Goal: Register for event/course

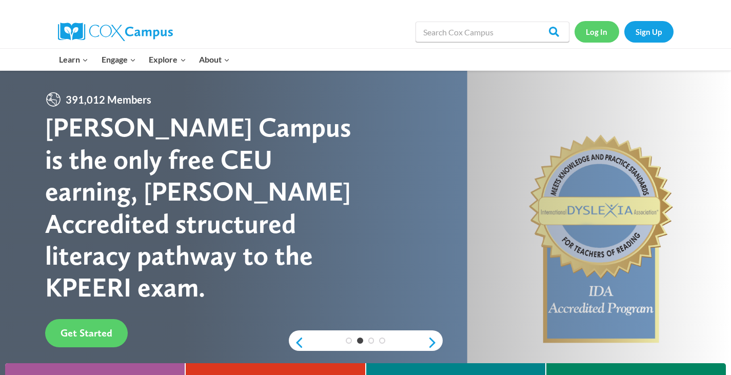
click at [598, 33] on link "Log In" at bounding box center [596, 31] width 45 height 21
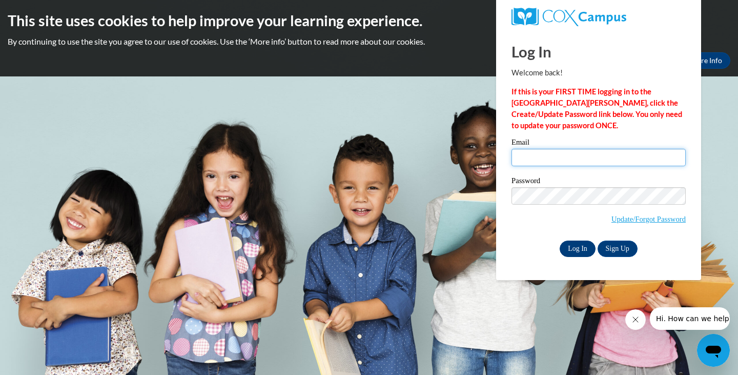
type input "creitz@lomira.k12.wi.us"
click at [572, 247] on input "Log In" at bounding box center [578, 249] width 36 height 16
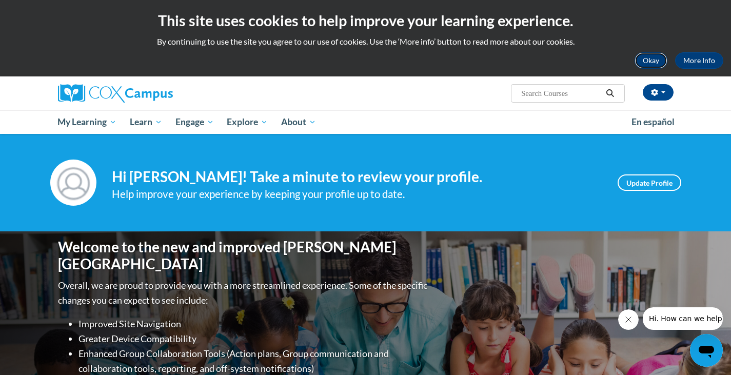
click at [654, 57] on button "Okay" at bounding box center [650, 60] width 33 height 16
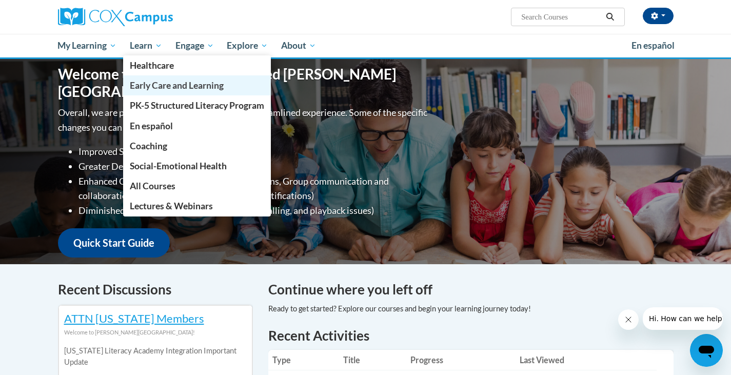
scroll to position [103, 0]
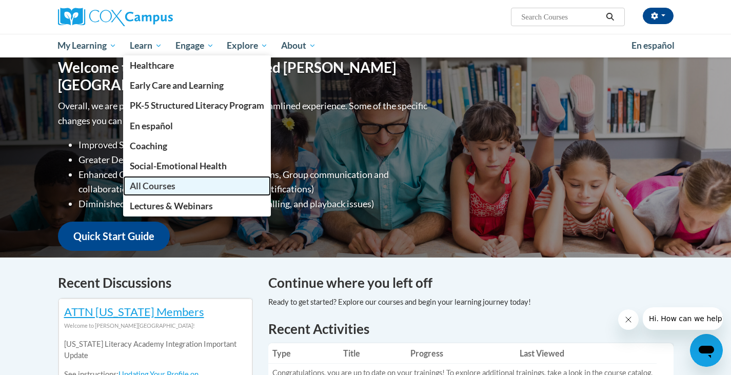
click at [164, 184] on span "All Courses" at bounding box center [153, 186] width 46 height 11
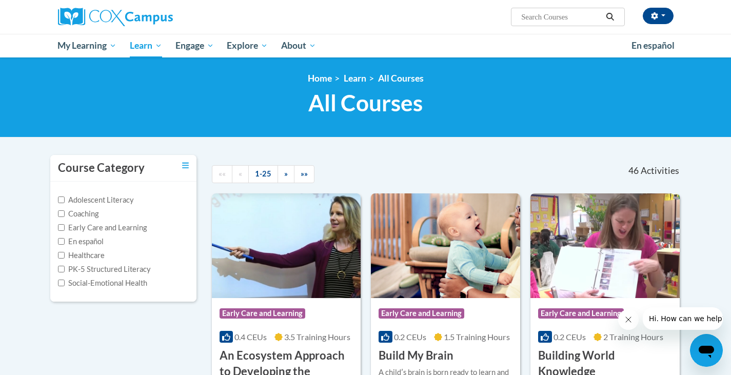
click at [544, 16] on input "Search..." at bounding box center [561, 17] width 82 height 12
type input "vocabulary"
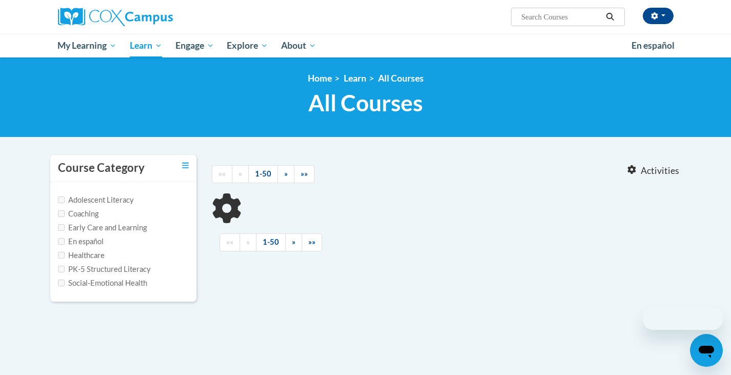
type input "vocabulary"
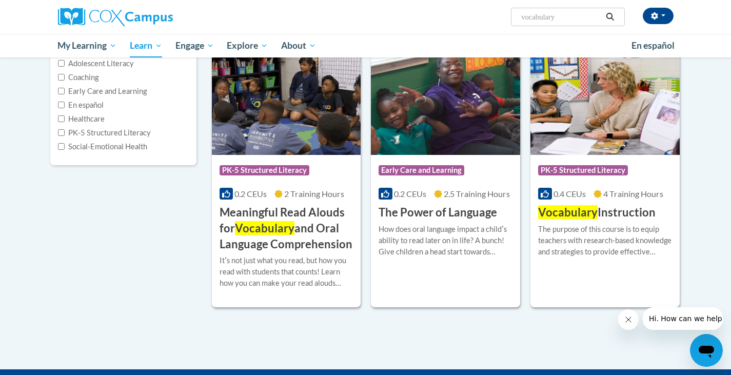
scroll to position [154, 0]
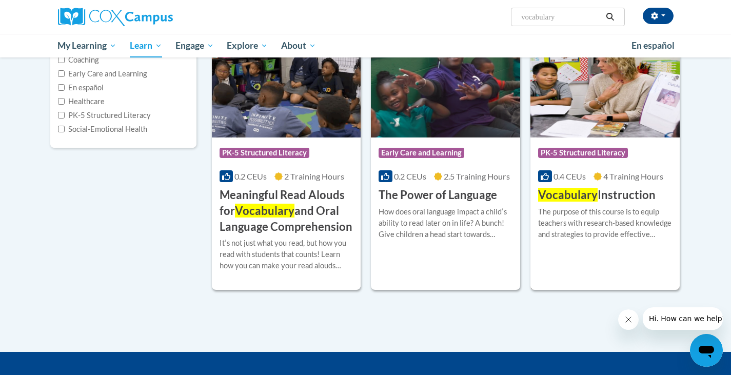
click at [606, 102] on img at bounding box center [604, 85] width 149 height 105
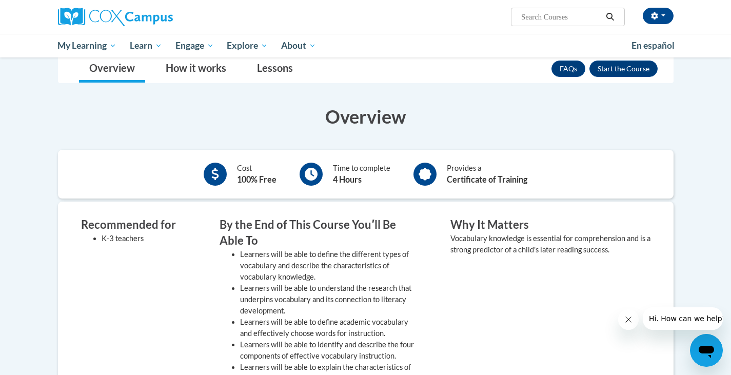
scroll to position [103, 0]
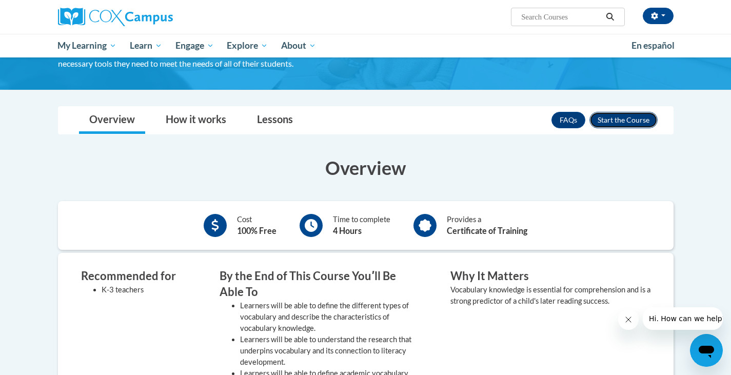
click at [629, 124] on button "Enroll" at bounding box center [623, 120] width 68 height 16
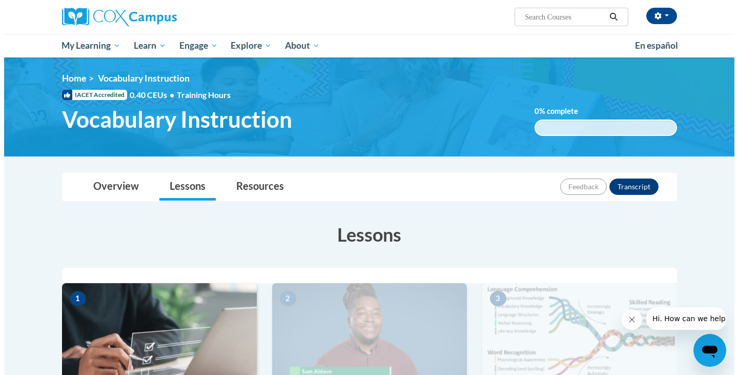
scroll to position [154, 0]
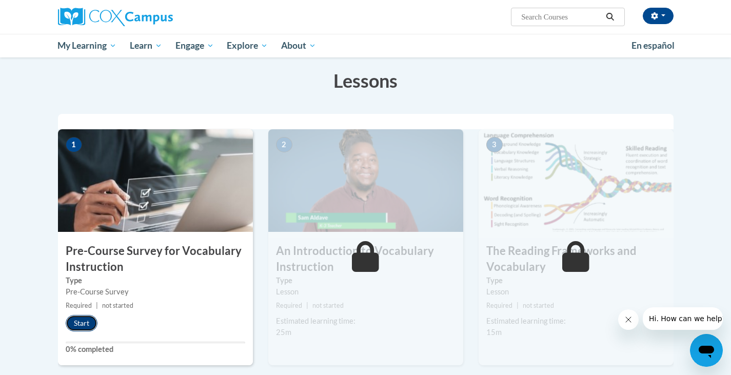
click at [83, 317] on button "Start" at bounding box center [82, 323] width 32 height 16
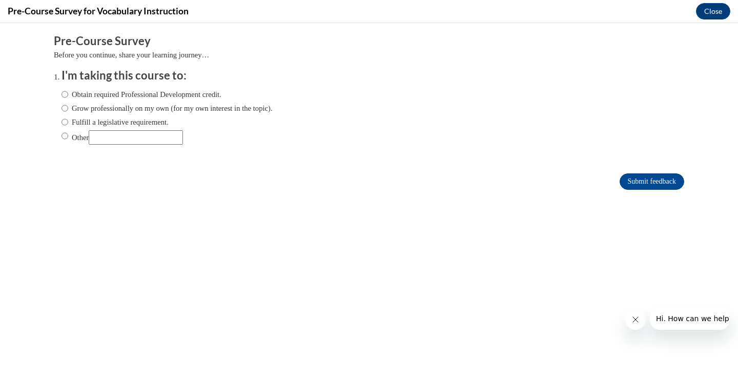
scroll to position [0, 0]
click at [62, 122] on input "Fulfill a legislative requirement." at bounding box center [65, 121] width 7 height 11
radio input "true"
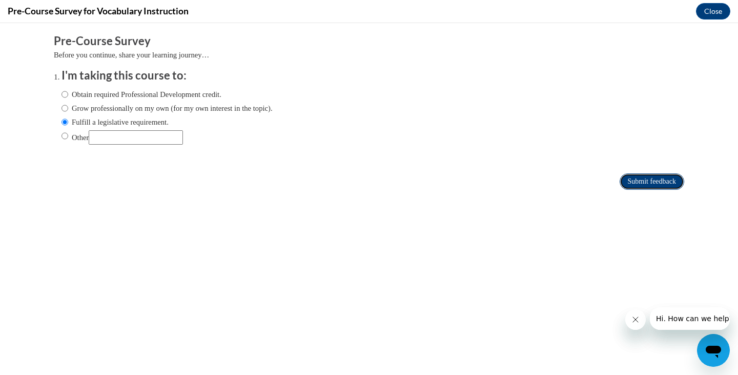
click at [633, 182] on input "Submit feedback" at bounding box center [652, 181] width 65 height 16
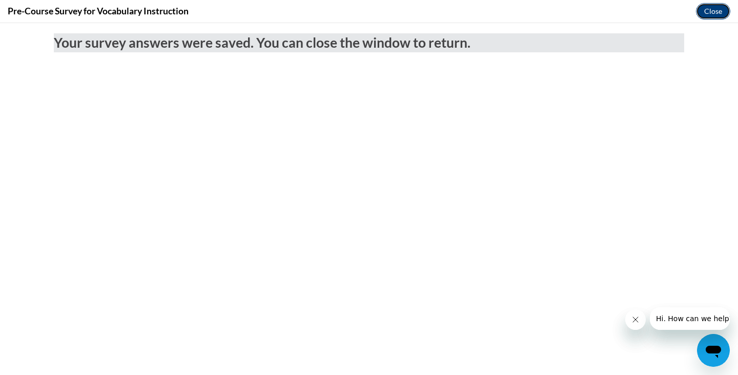
click at [712, 10] on button "Close" at bounding box center [713, 11] width 34 height 16
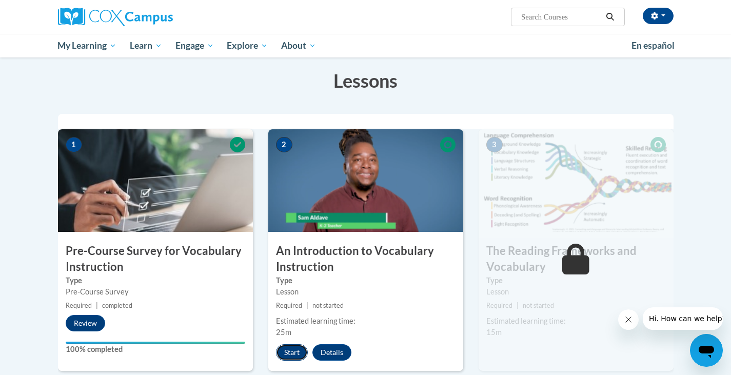
click at [285, 348] on button "Start" at bounding box center [292, 352] width 32 height 16
